Goal: Find specific page/section: Find specific page/section

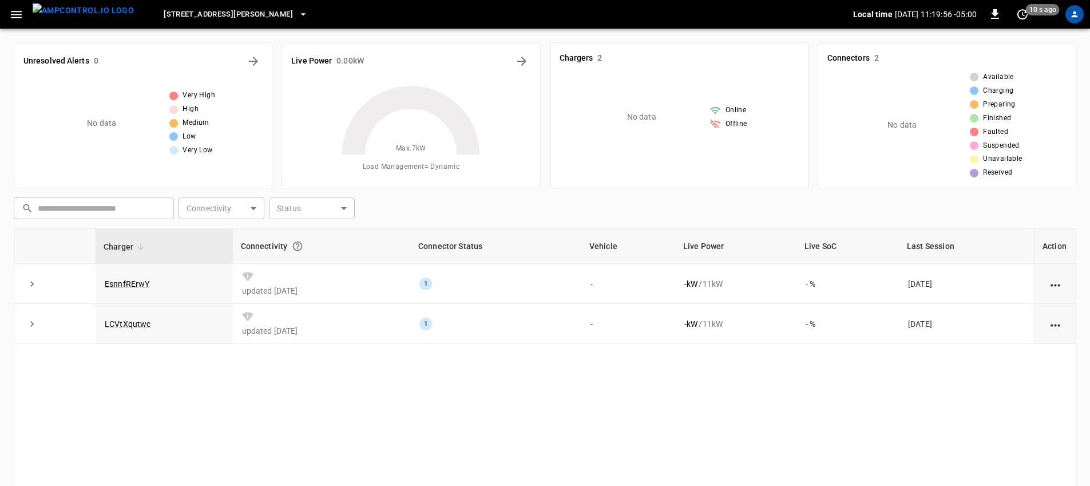
click at [297, 11] on icon "button" at bounding box center [302, 14] width 11 height 11
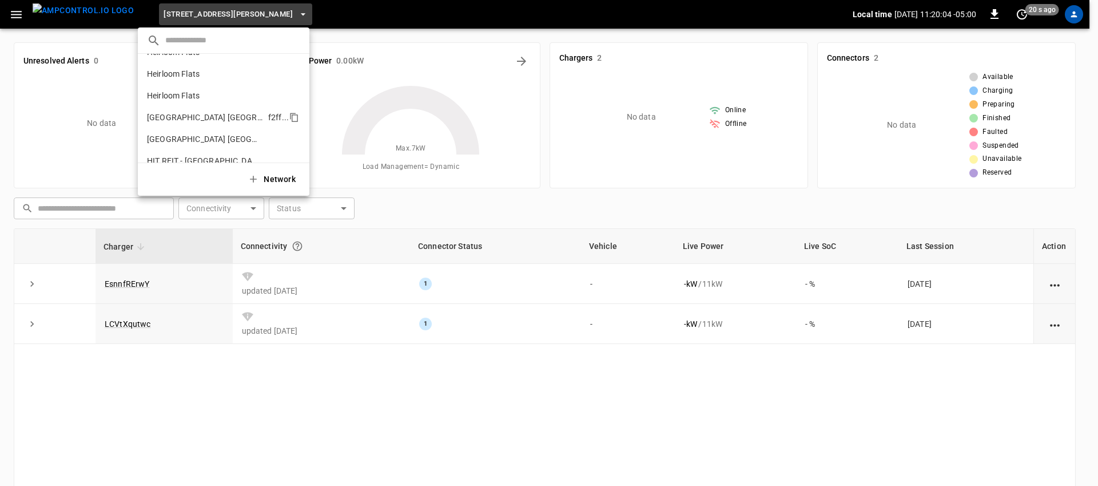
scroll to position [366, 0]
click at [226, 118] on p "[GEOGRAPHIC_DATA] [GEOGRAPHIC_DATA]" at bounding box center [205, 115] width 117 height 11
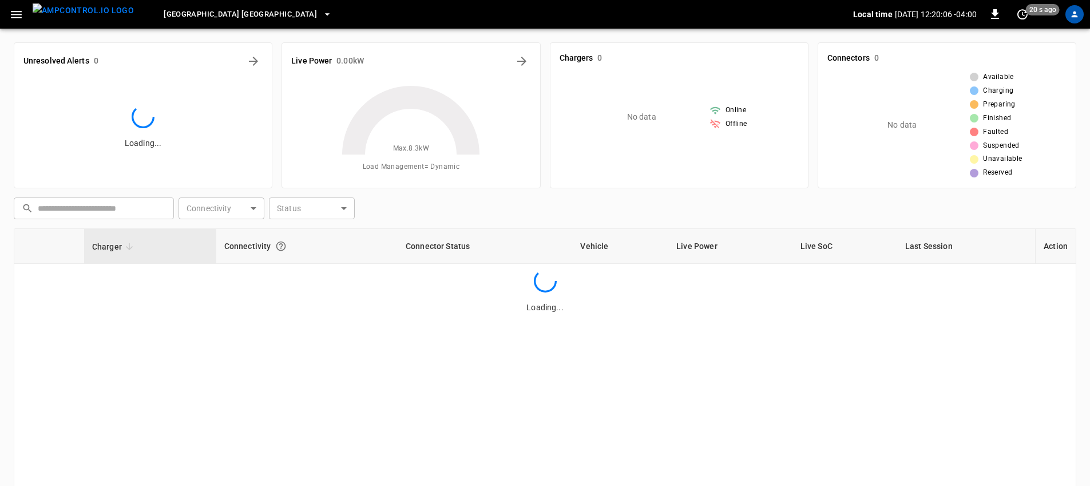
click at [226, 81] on p "Hilton Garden Inn Louisville East" at bounding box center [189, 77] width 88 height 6
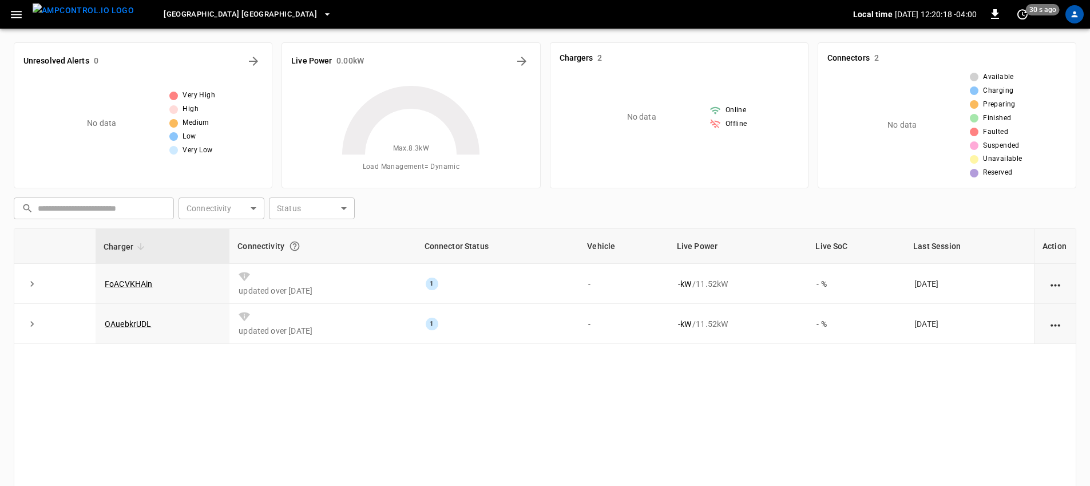
click at [321, 15] on icon "button" at bounding box center [326, 14] width 11 height 11
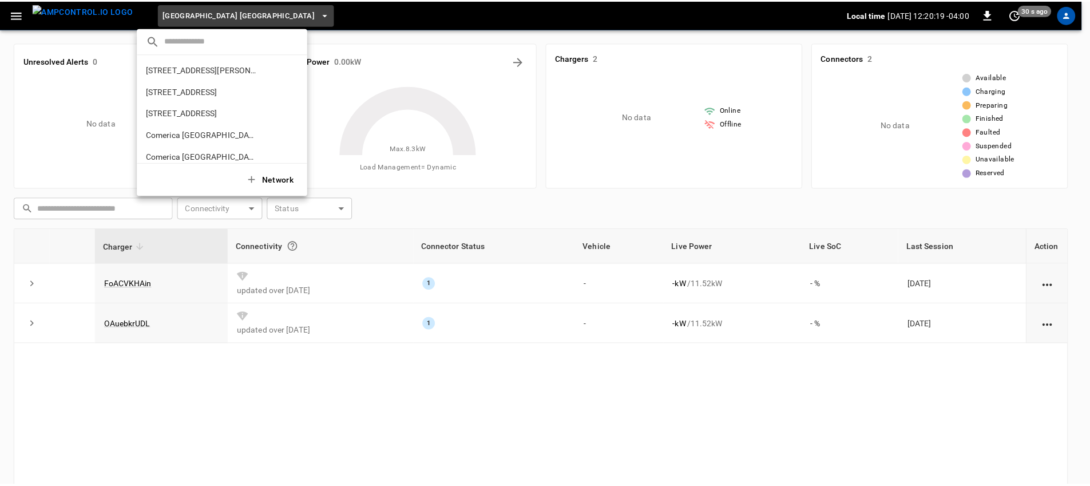
scroll to position [410, 0]
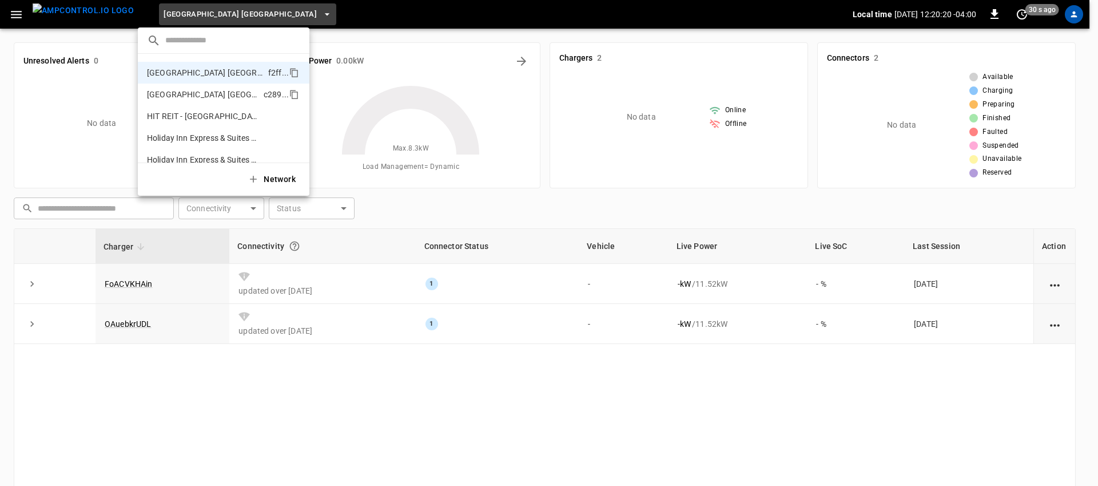
click at [209, 100] on p "Hilton Garden Inn Louisville East" at bounding box center [203, 94] width 112 height 11
